Goal: Transaction & Acquisition: Purchase product/service

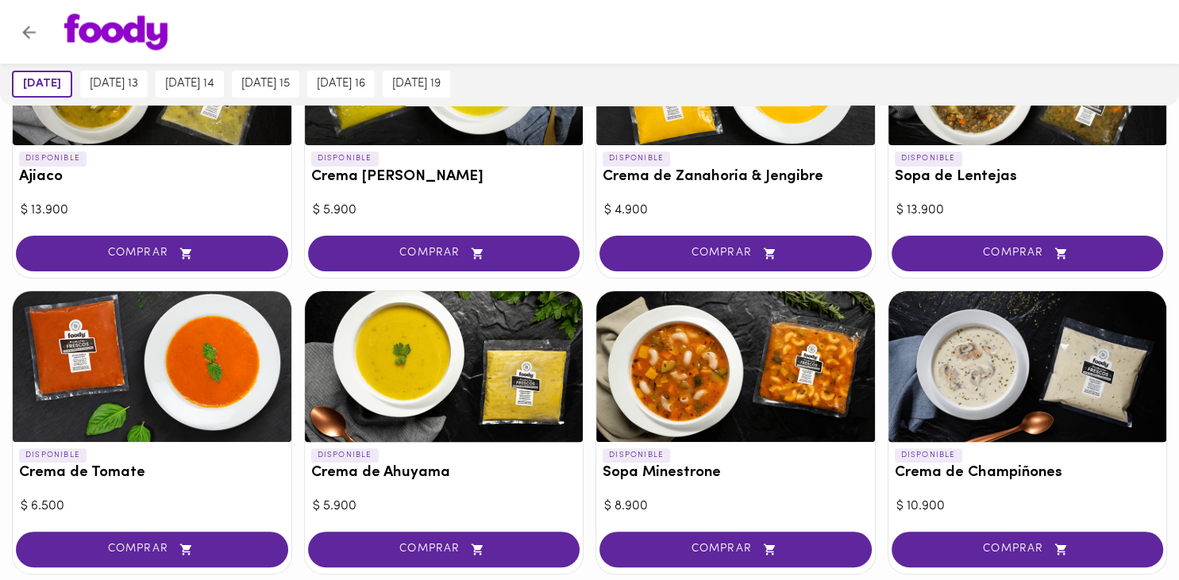
scroll to position [322, 0]
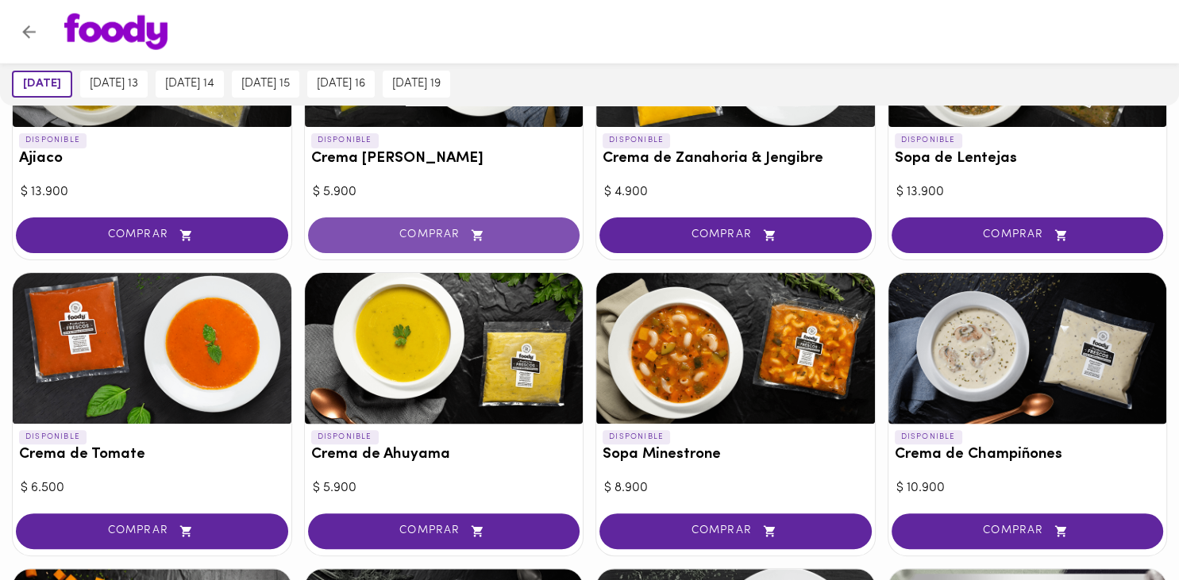
click at [494, 240] on span "COMPRAR" at bounding box center [444, 235] width 233 height 13
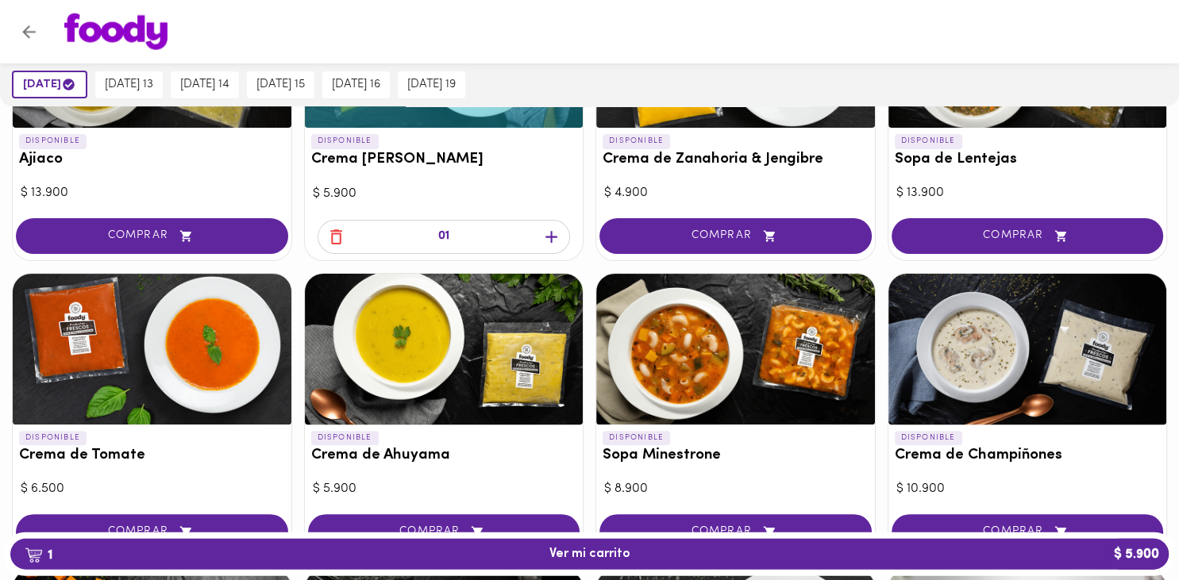
click at [547, 236] on icon "button" at bounding box center [551, 237] width 12 height 12
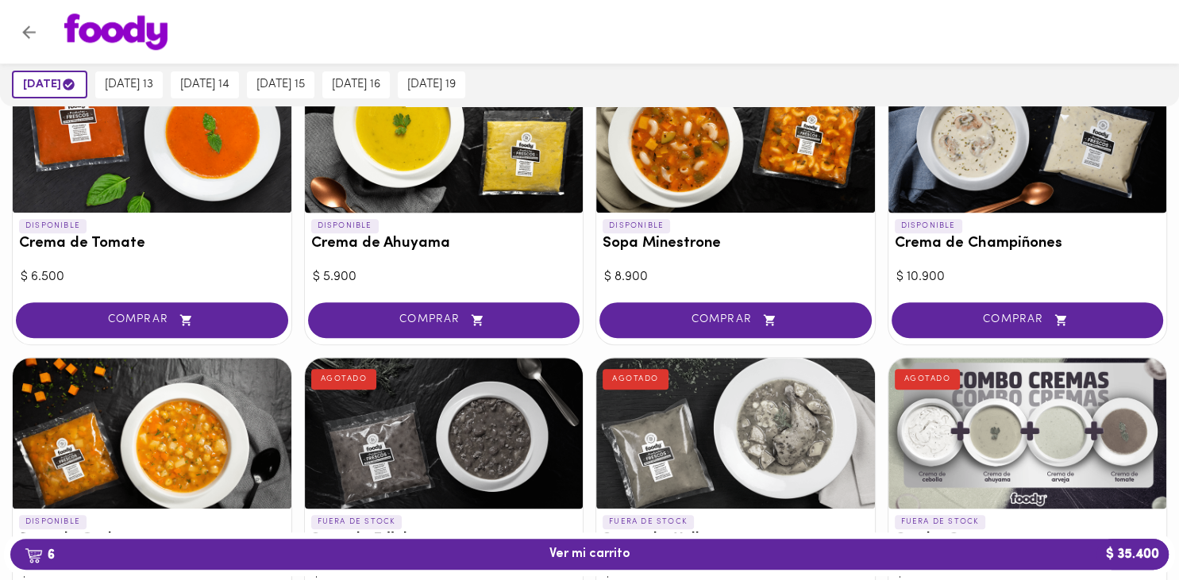
scroll to position [539, 0]
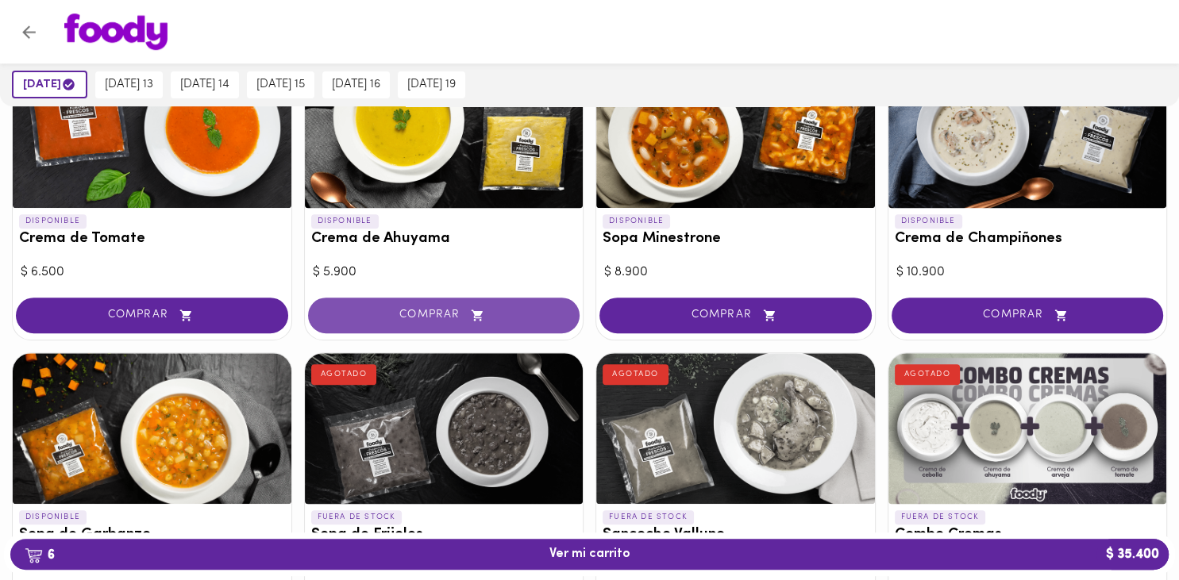
click at [526, 302] on button "COMPRAR" at bounding box center [444, 316] width 272 height 36
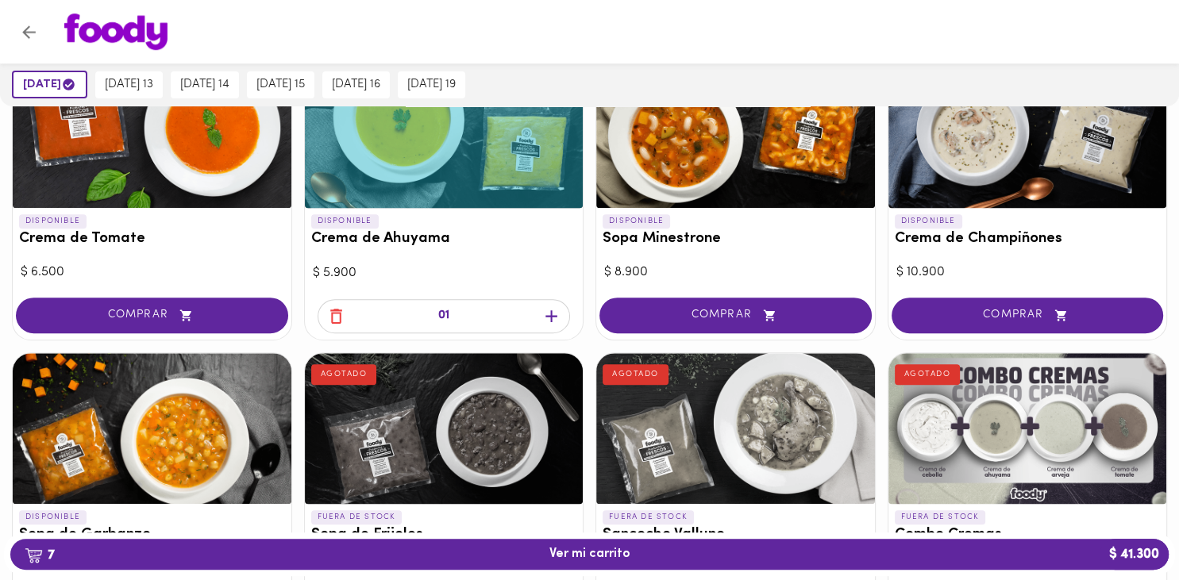
click at [556, 323] on icon "button" at bounding box center [551, 316] width 20 height 20
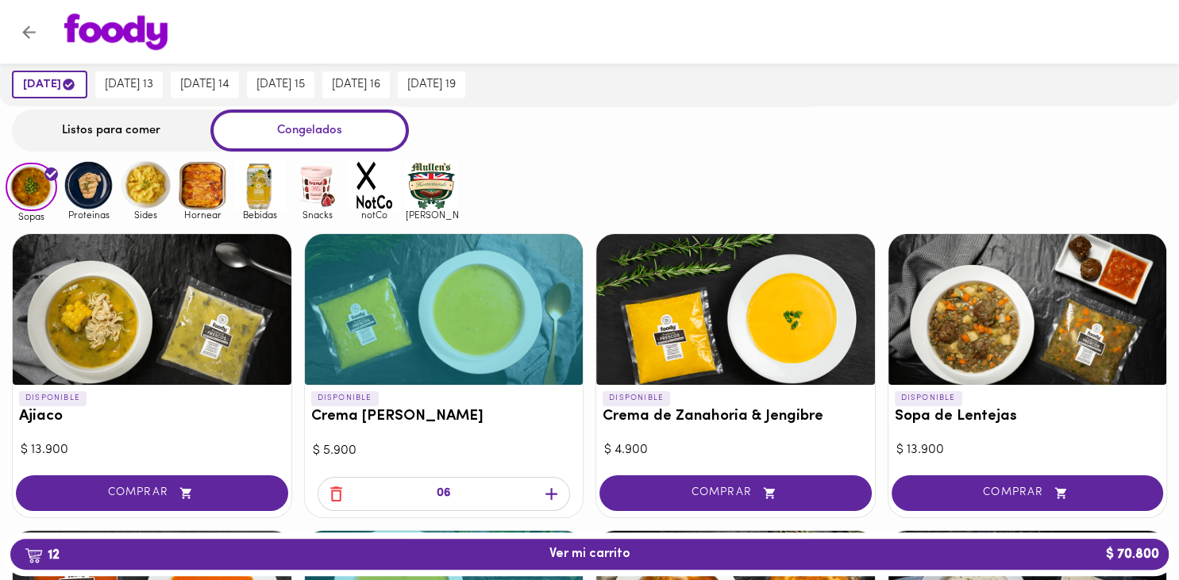
scroll to position [0, 0]
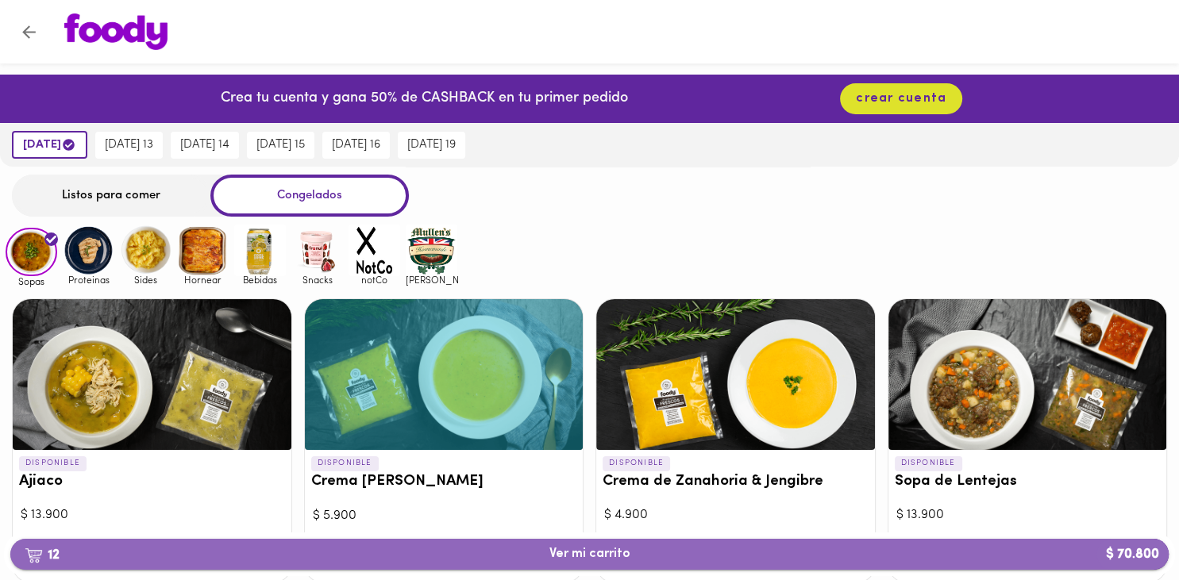
click at [613, 554] on span "12 Ver mi carrito $ 70.800" at bounding box center [589, 554] width 81 height 15
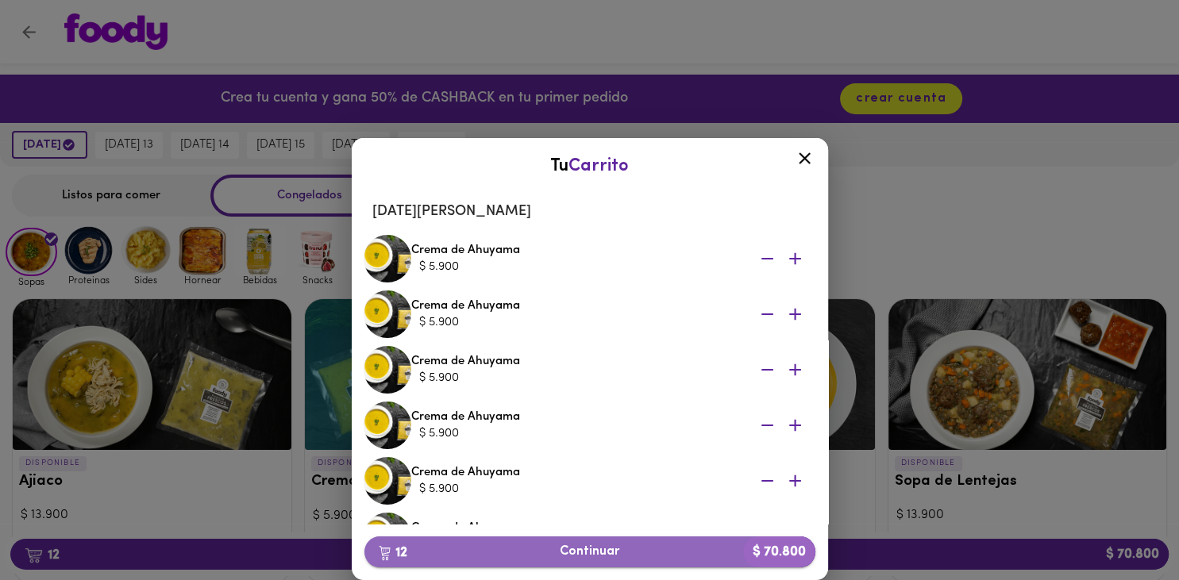
click at [620, 550] on span "12 Continuar $ 70.800" at bounding box center [590, 552] width 426 height 15
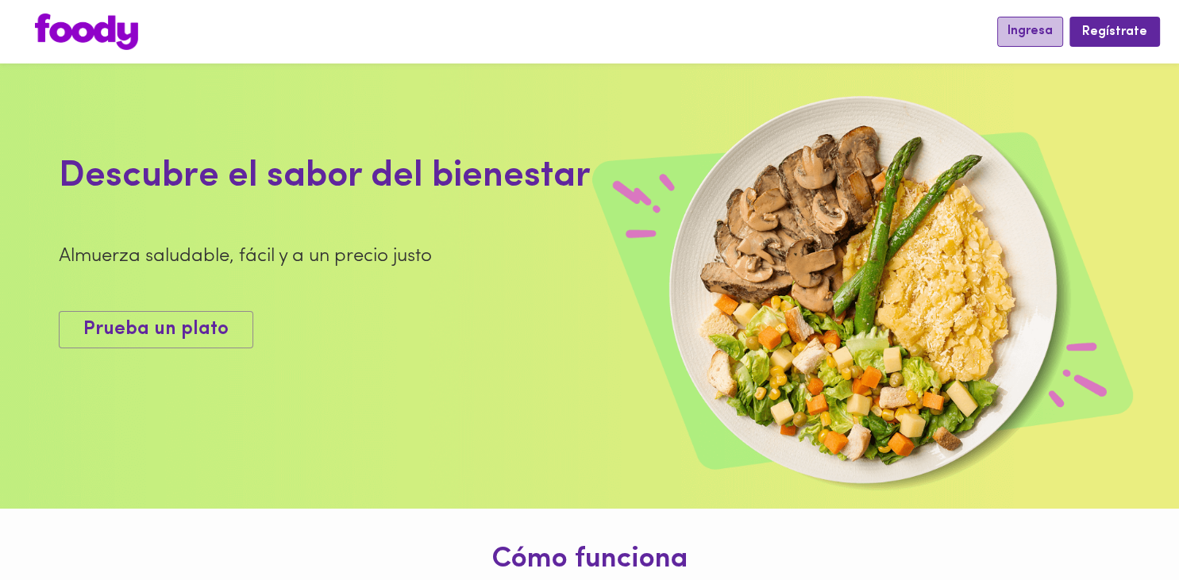
click at [1022, 36] on span "Ingresa" at bounding box center [1029, 31] width 45 height 15
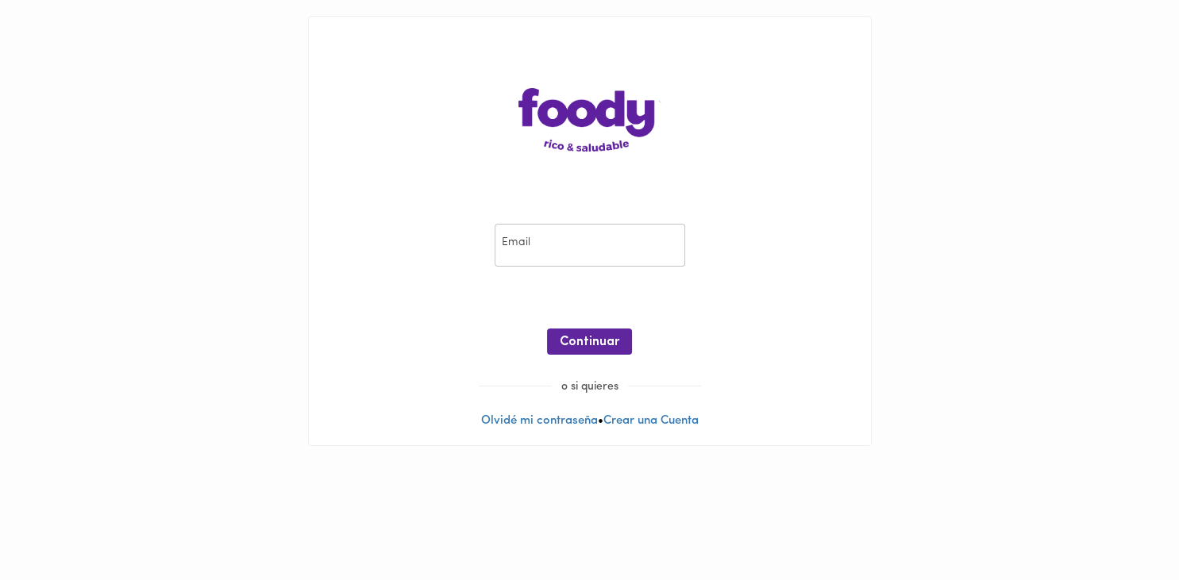
click at [623, 246] on input "email" at bounding box center [590, 246] width 191 height 44
type input "[EMAIL_ADDRESS][DOMAIN_NAME]"
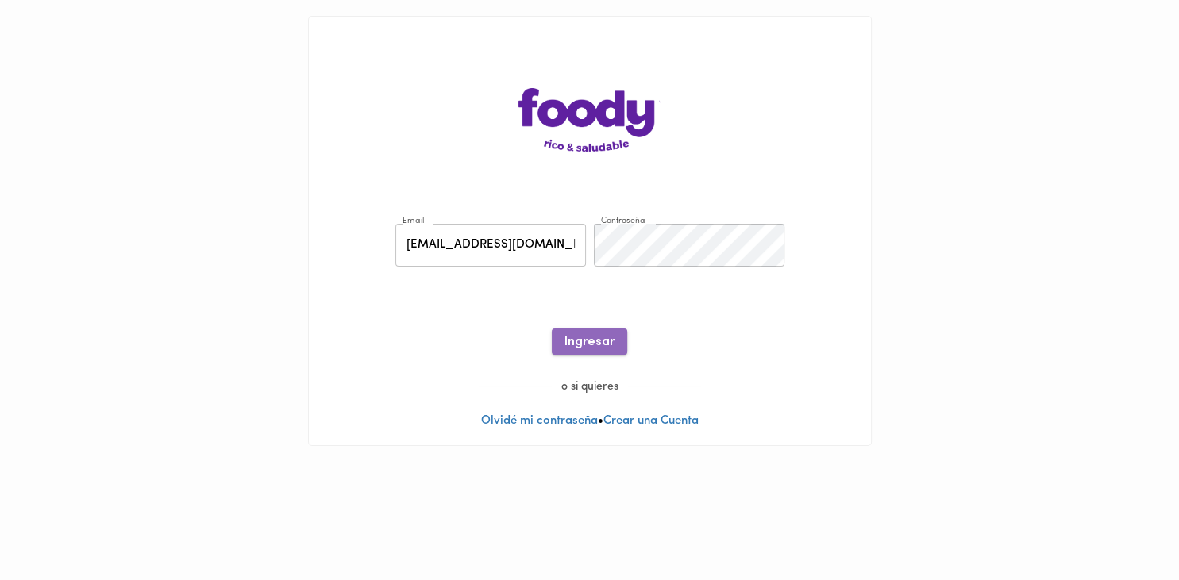
click at [599, 332] on button "Ingresar" at bounding box center [589, 342] width 75 height 26
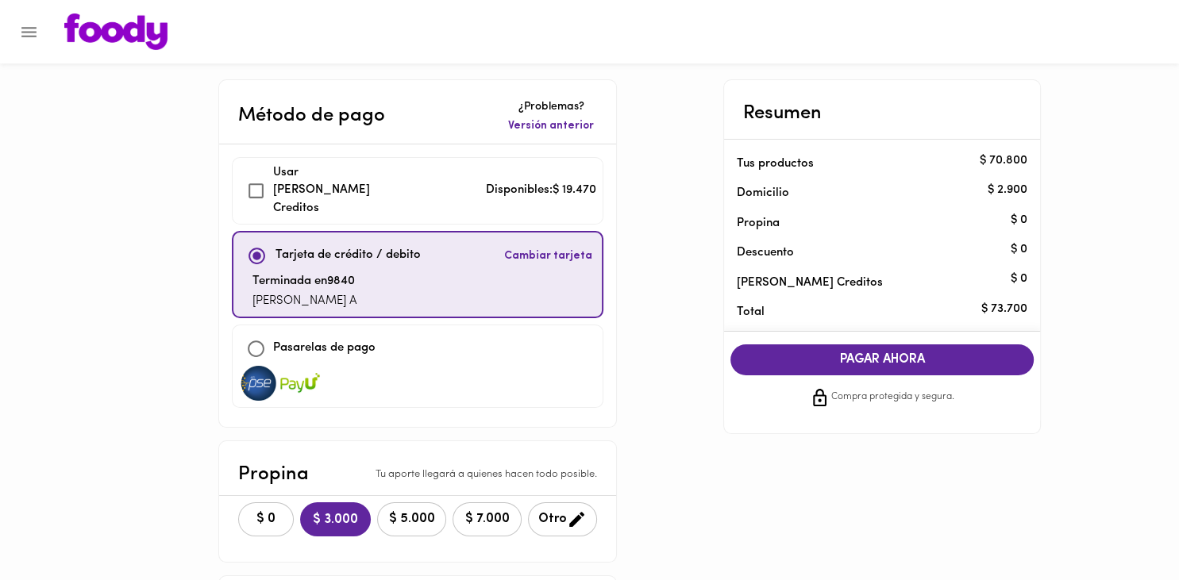
checkbox input "true"
click at [252, 512] on span "$ 0" at bounding box center [265, 519] width 35 height 15
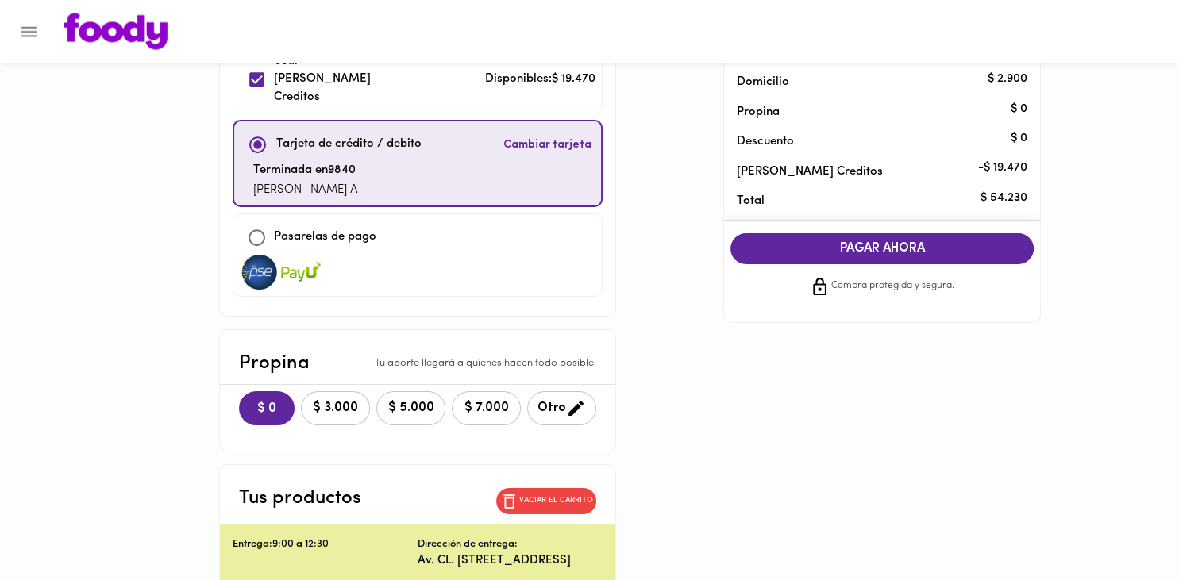
scroll to position [61, 0]
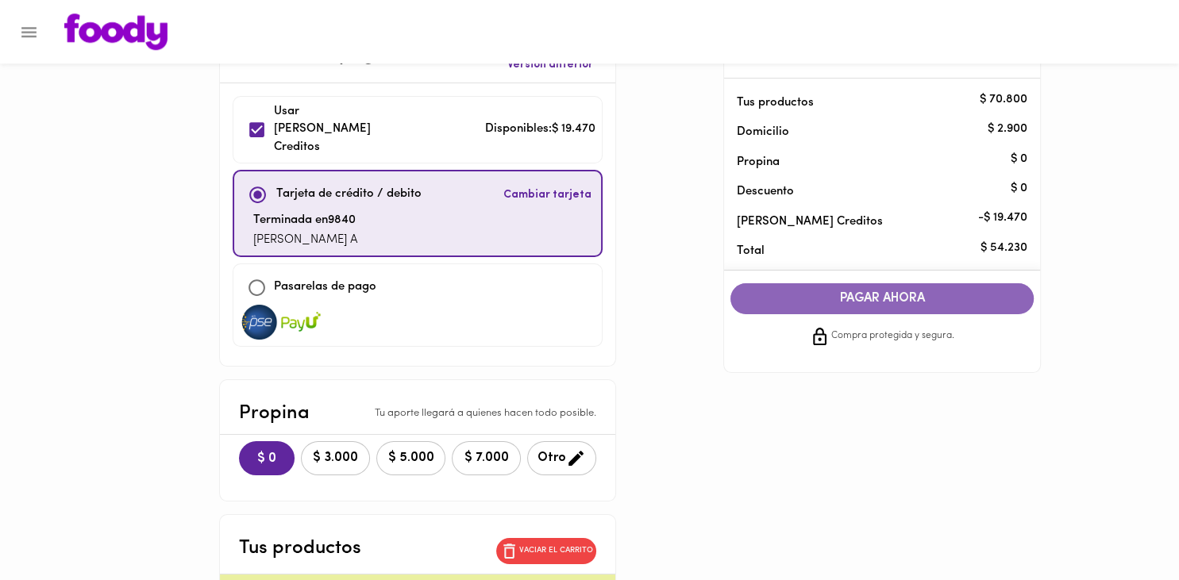
click at [891, 297] on span "PAGAR AHORA" at bounding box center [881, 298] width 271 height 15
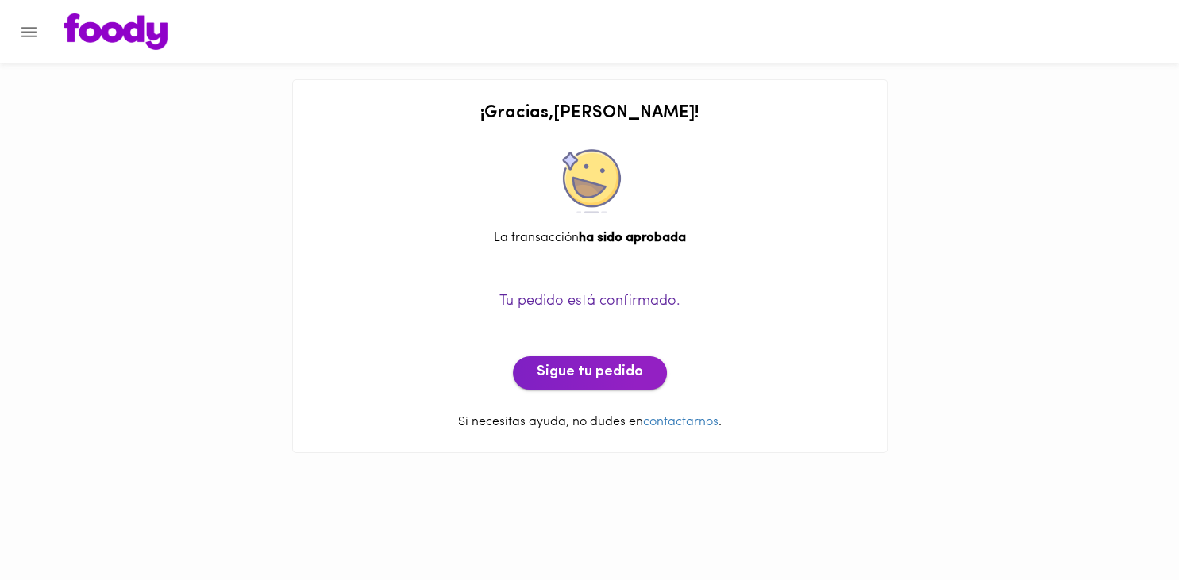
click at [611, 382] on span "Sigue tu pedido" at bounding box center [590, 372] width 106 height 17
